Goal: Task Accomplishment & Management: Manage account settings

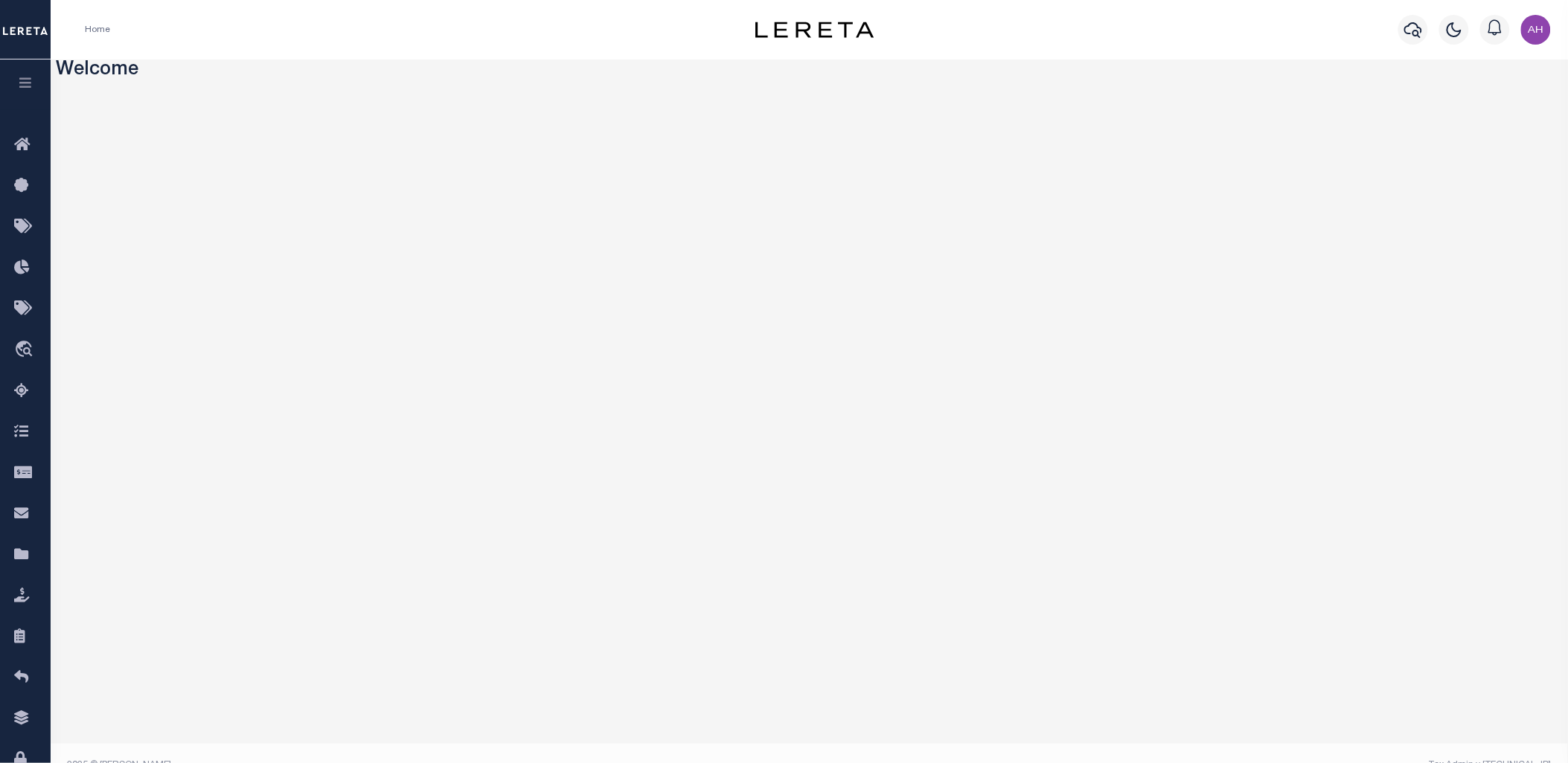
click at [34, 75] on button "button" at bounding box center [25, 84] width 50 height 50
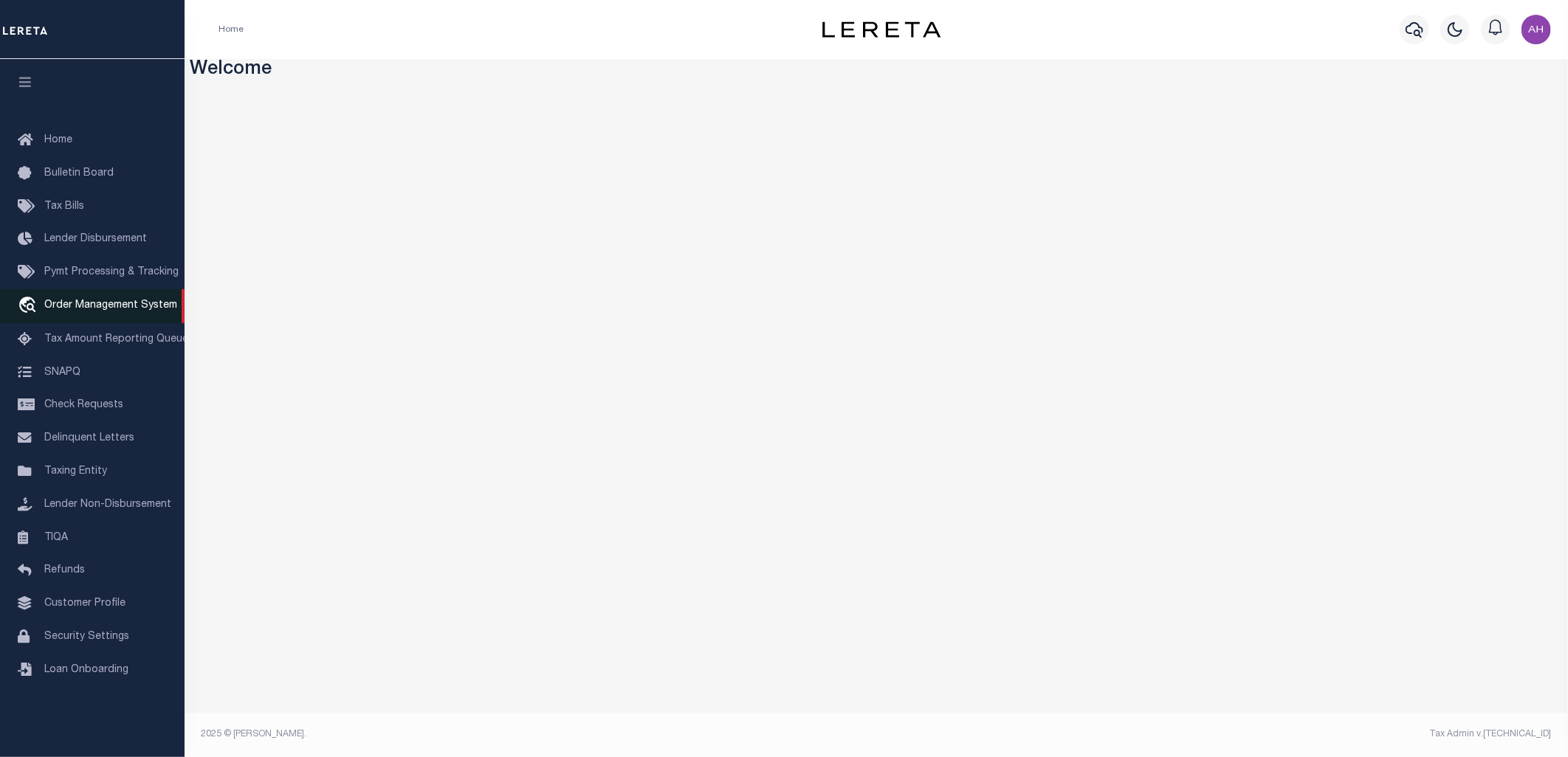
click at [97, 311] on span "Order Management System" at bounding box center [111, 306] width 133 height 11
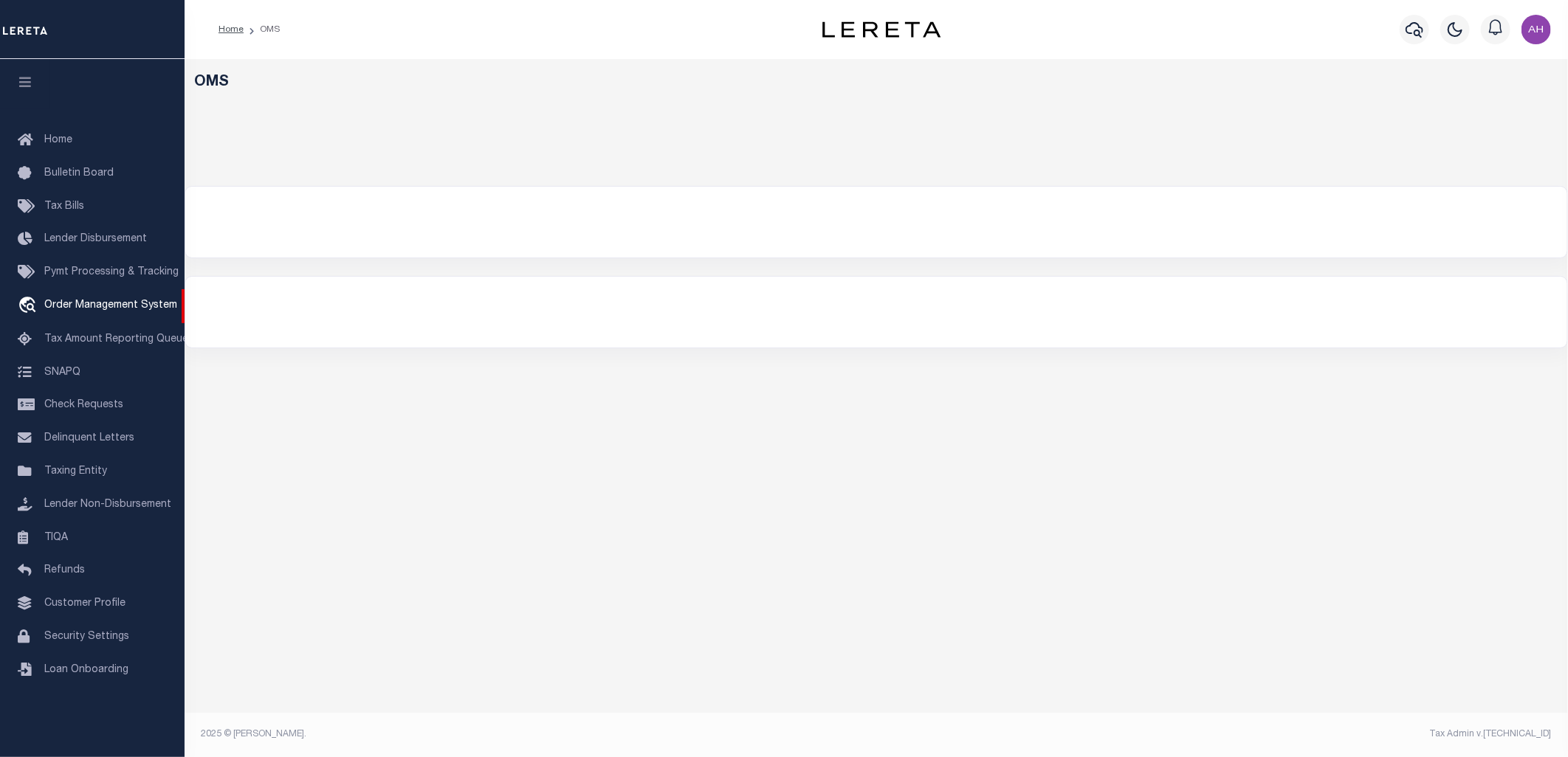
select select "200"
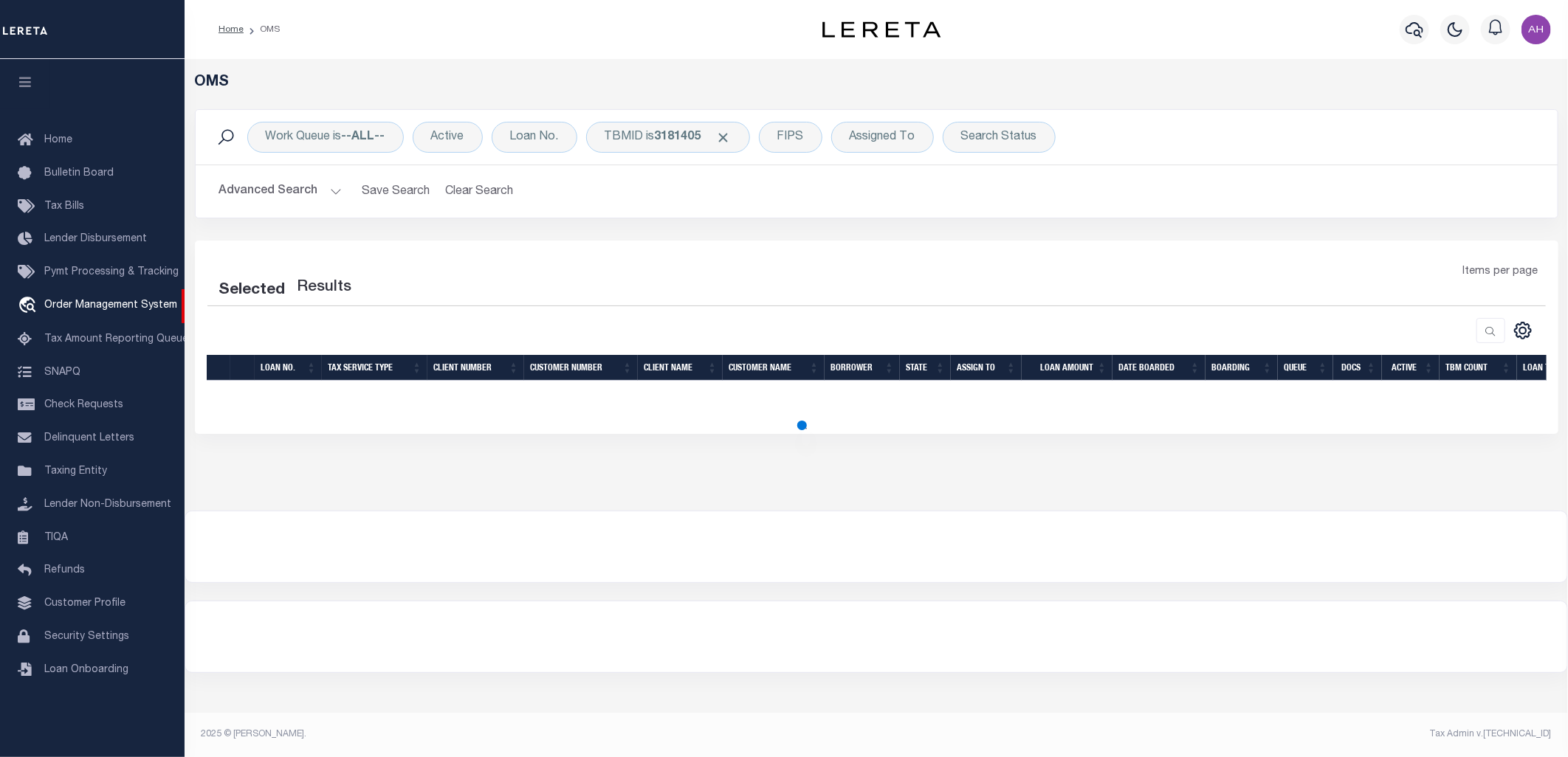
select select "200"
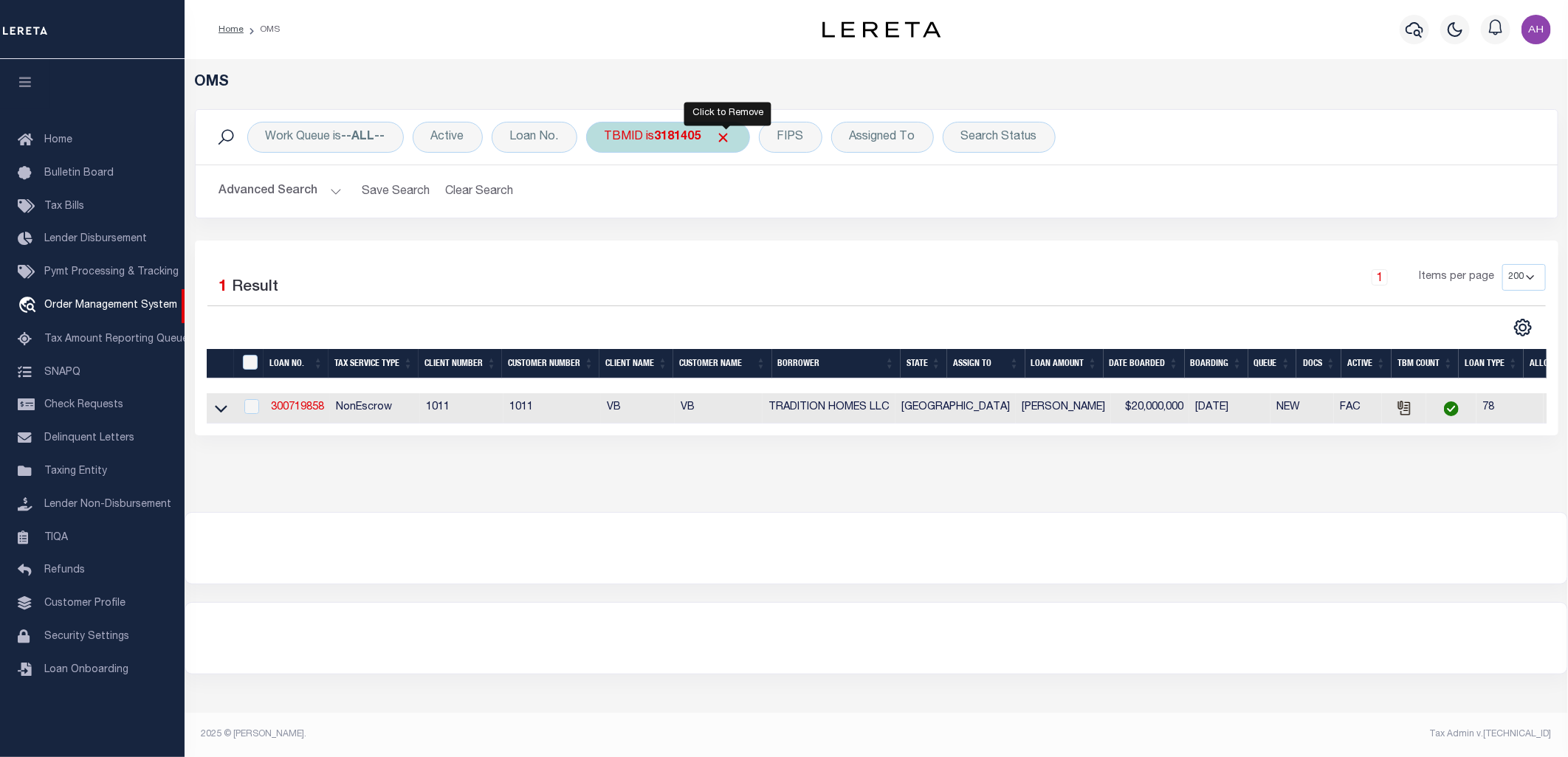
click at [722, 133] on span "Click to Remove" at bounding box center [724, 137] width 16 height 16
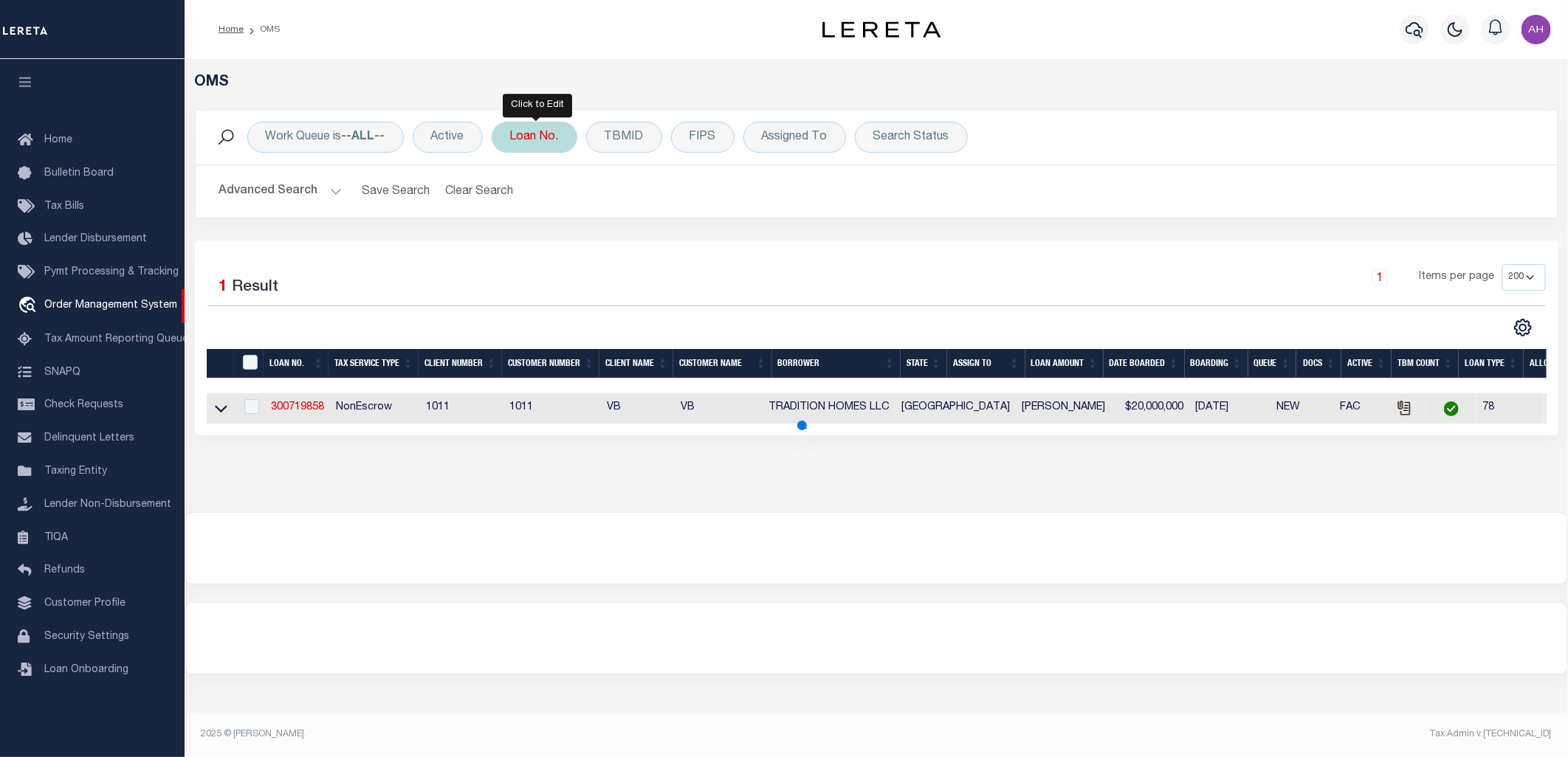
click at [542, 123] on div "Loan No." at bounding box center [534, 137] width 85 height 31
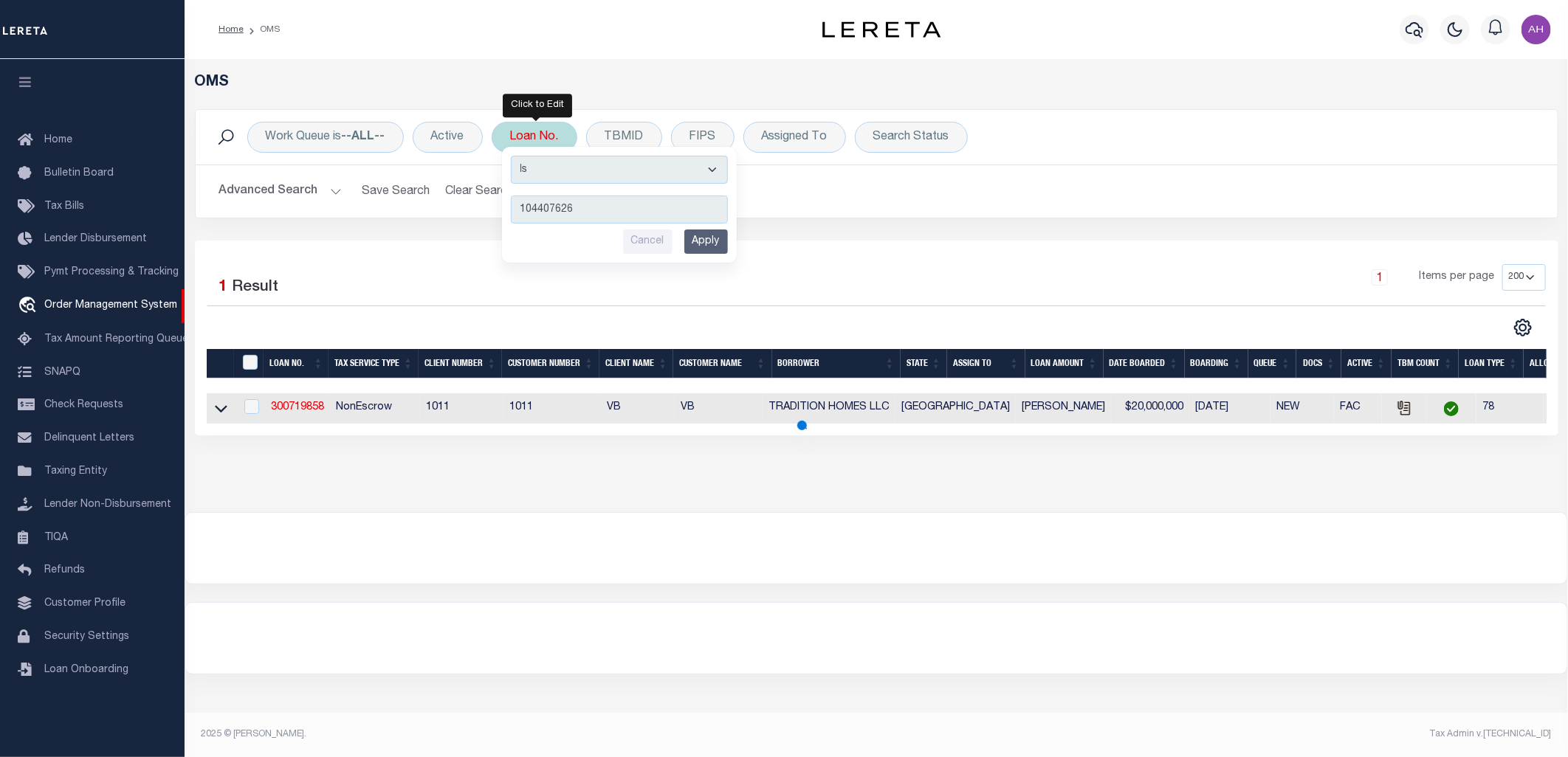
type input "104407626"
click at [712, 238] on input "Apply" at bounding box center [707, 242] width 44 height 24
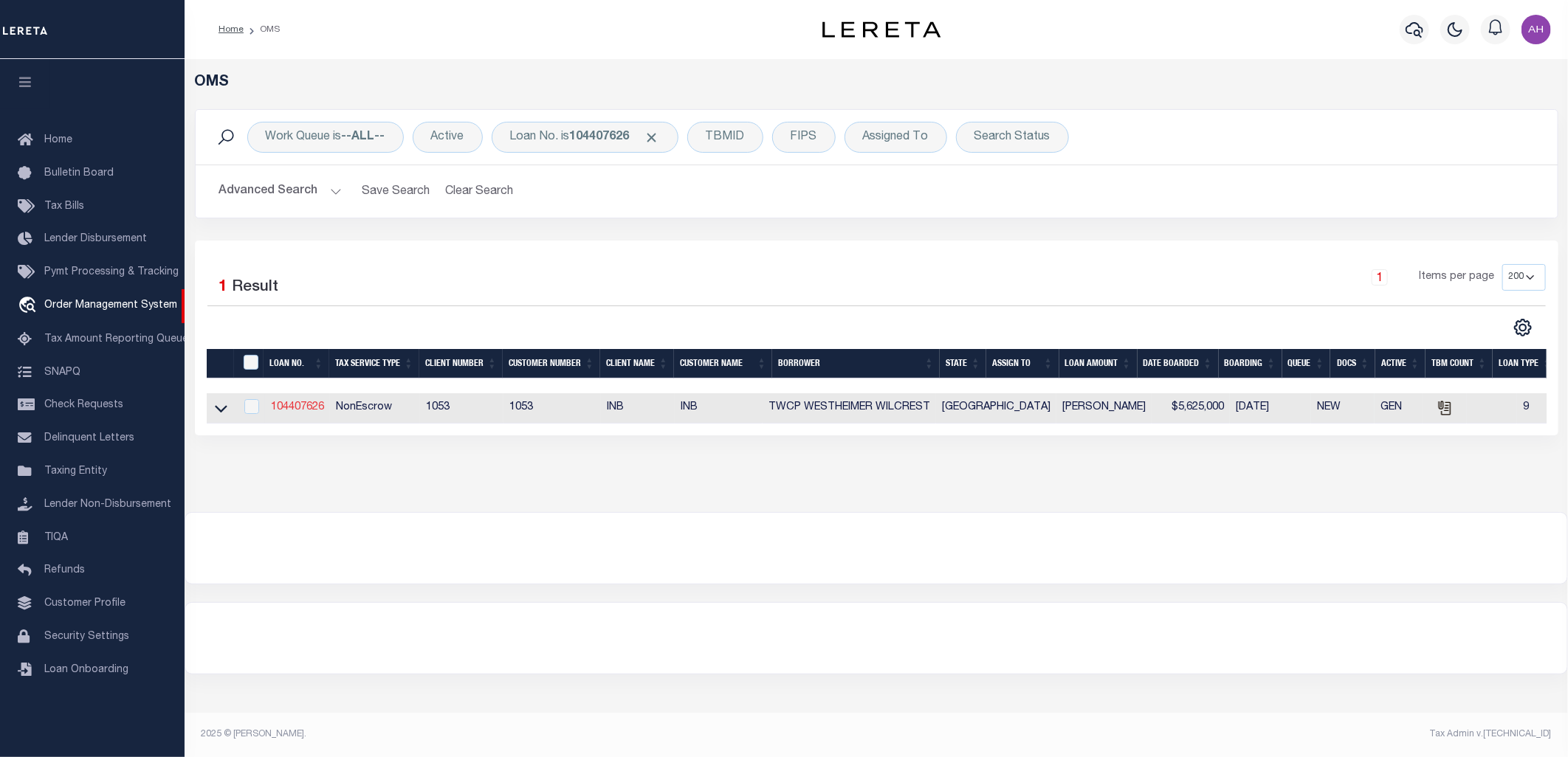
click at [313, 413] on link "104407626" at bounding box center [297, 408] width 53 height 11
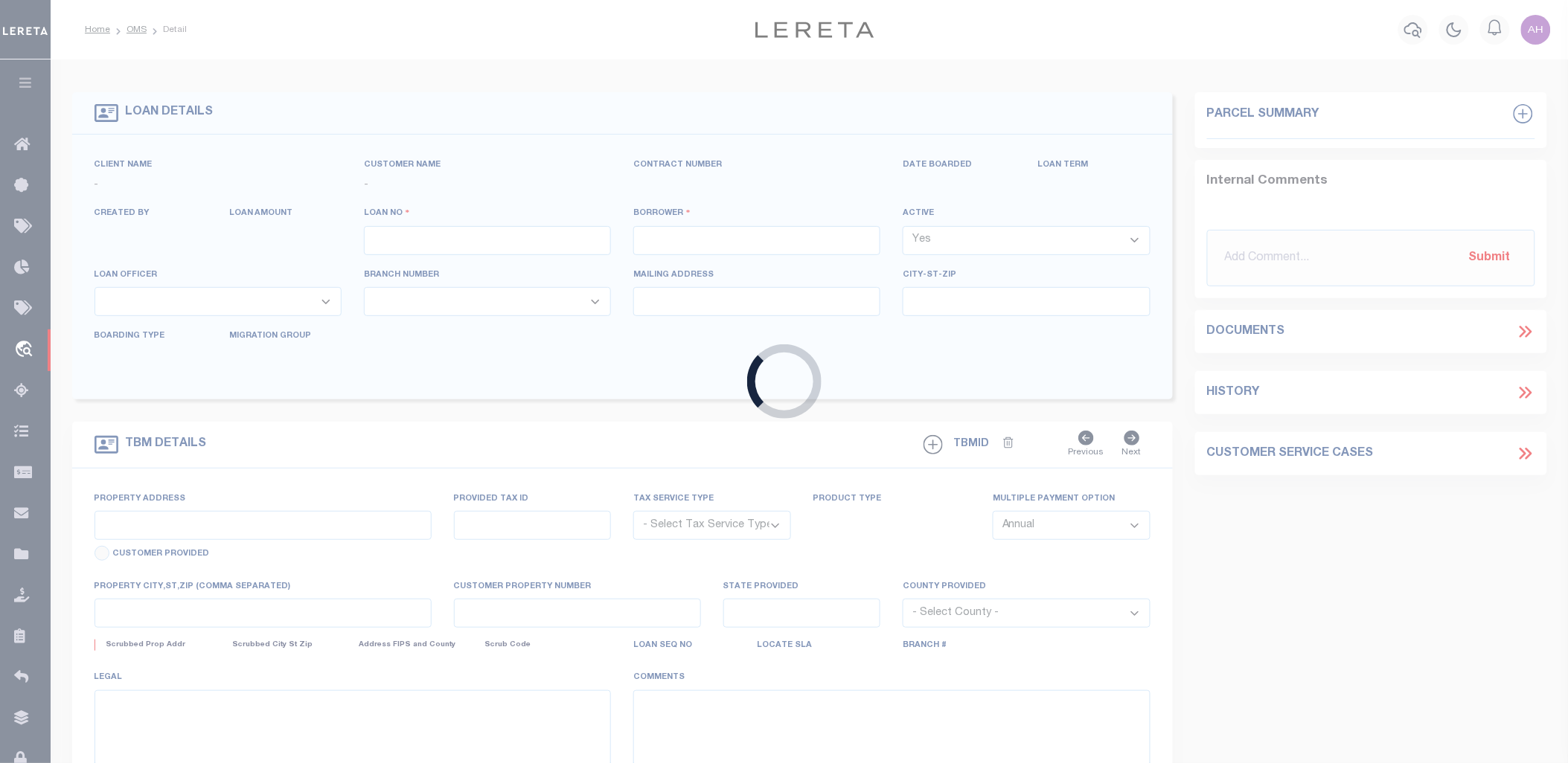
type input "104407626"
type input "TWCP WESTHEIMER WILCREST"
select select "False"
select select
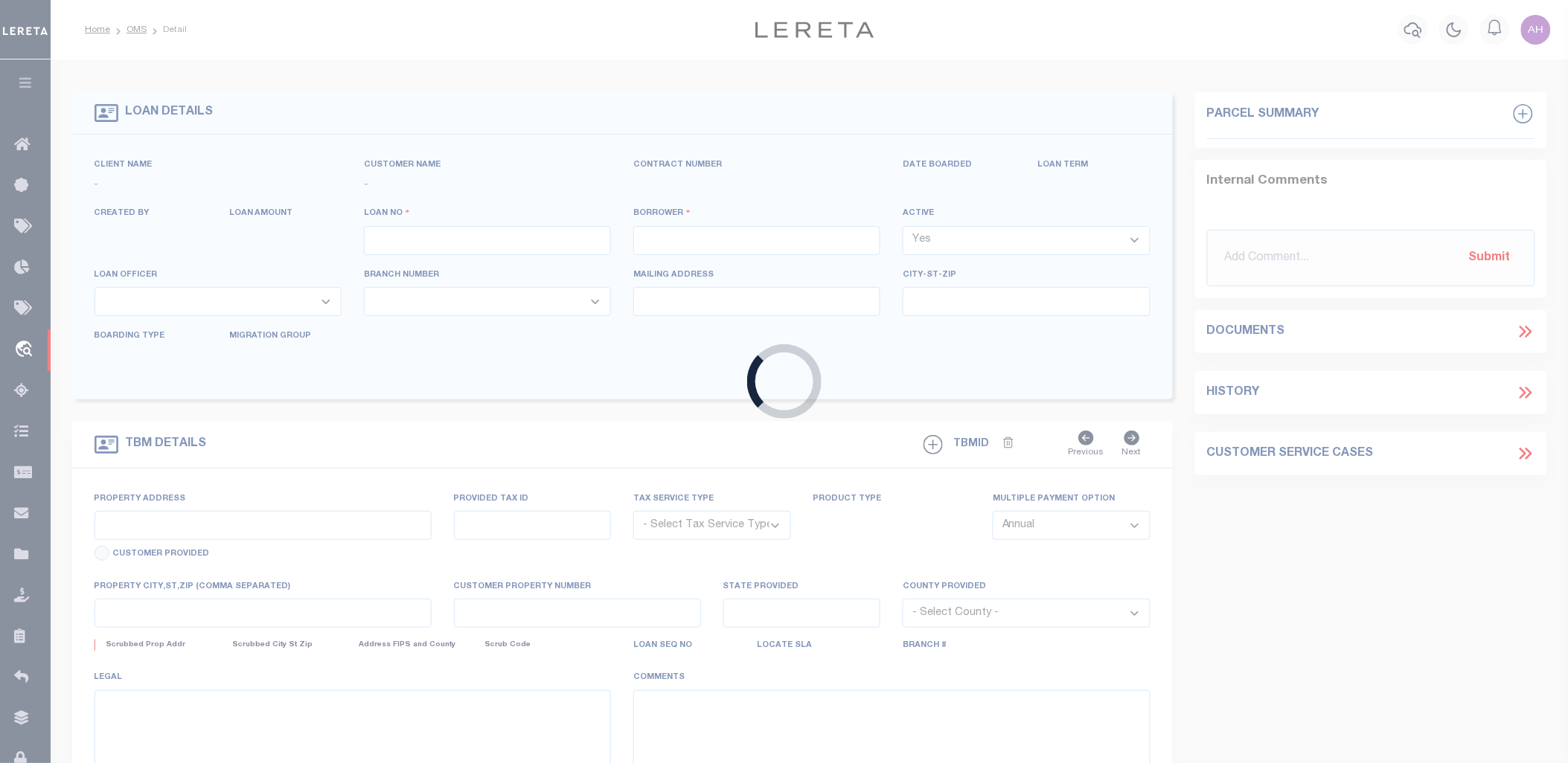
type input "PLANO TX 75074"
select select "NonEscrow"
select select "3764"
select select "91"
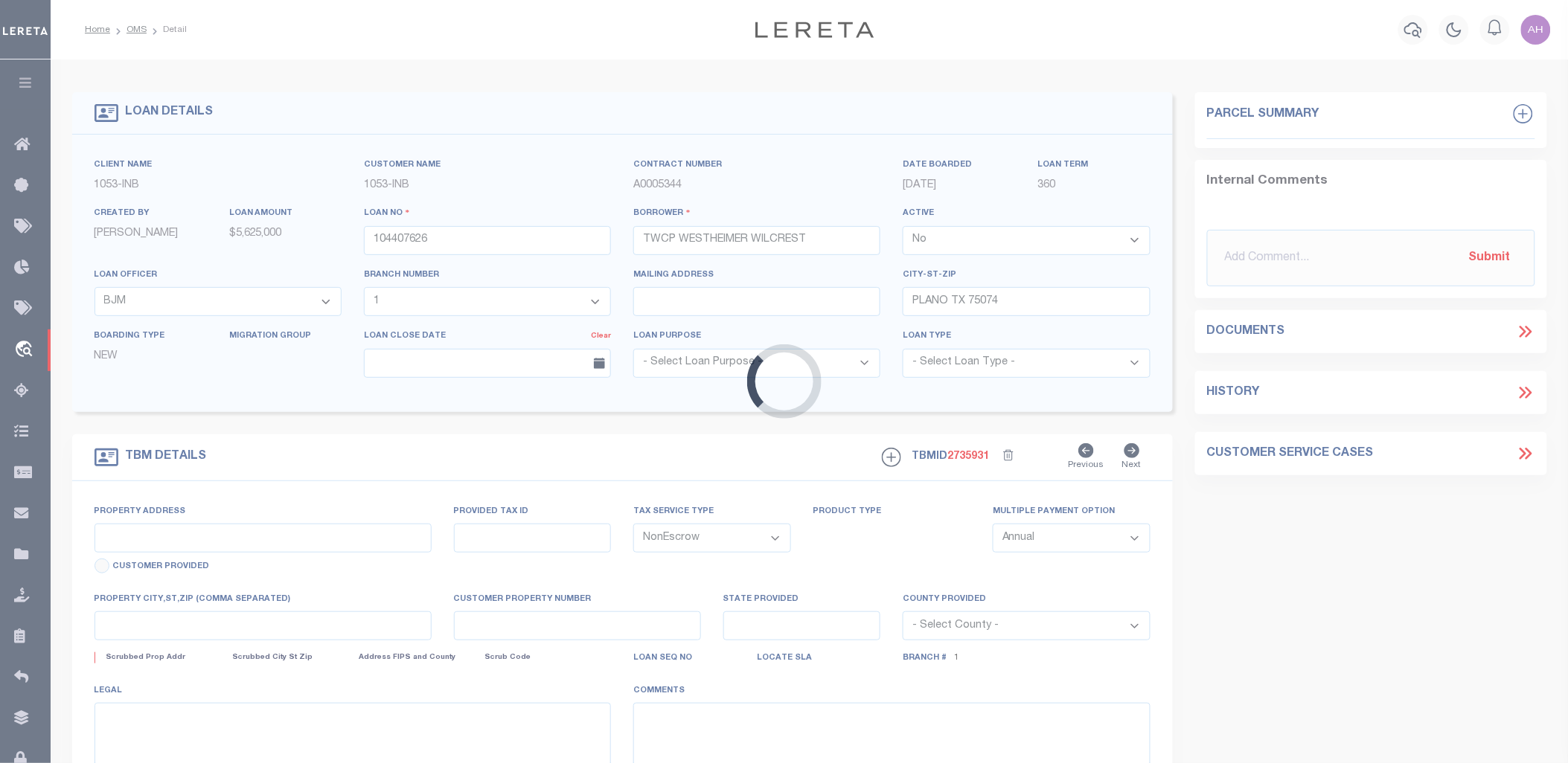
type input "[STREET_ADDRESS]"
type input "R0160001001A1"
select select
type input "[GEOGRAPHIC_DATA]"
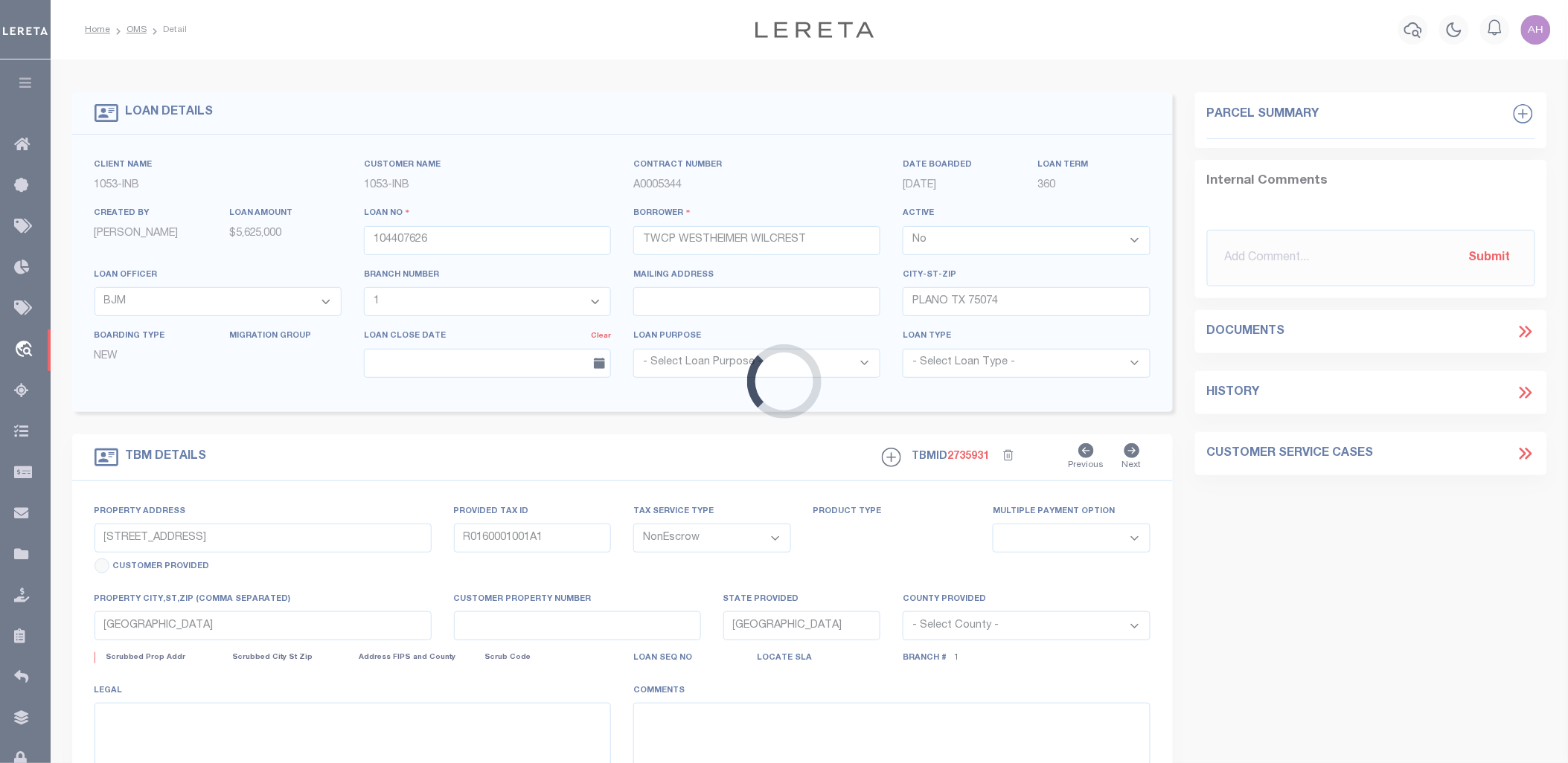
select select
type textarea "[PERSON_NAME] ADDITION (CPL)|[PERSON_NAME] 1|LOT 1A & PLANO O D BLK 1 4 LOT 6B|…"
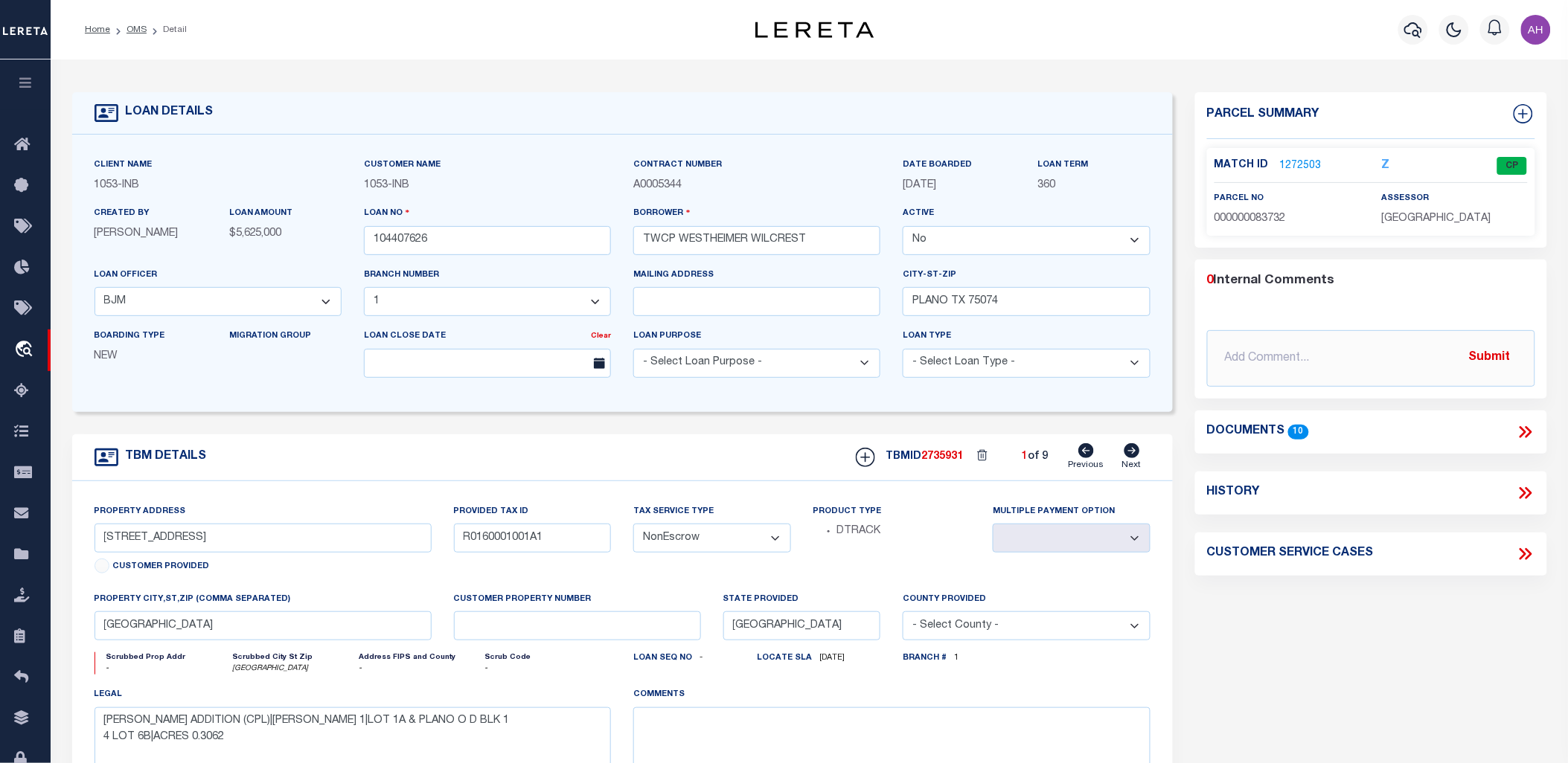
click at [1519, 431] on icon at bounding box center [1525, 431] width 19 height 19
